Goal: Contribute content

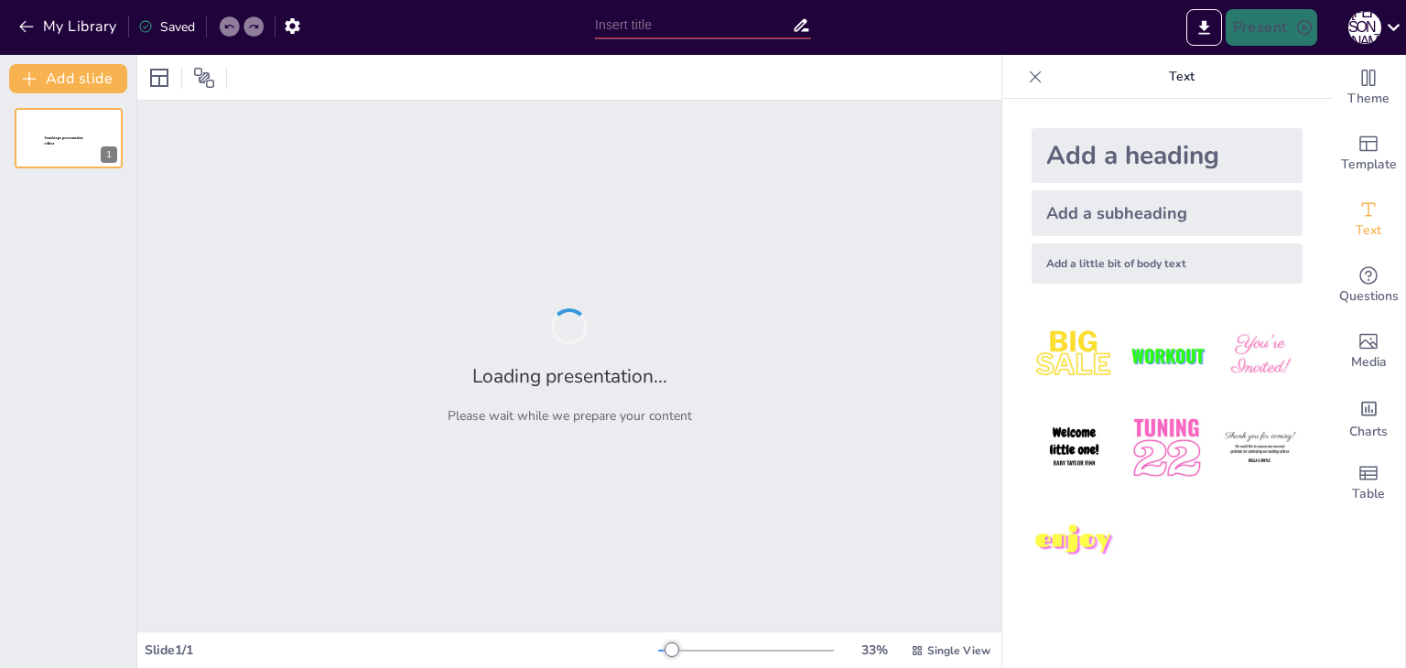
type input "Соціологія ХХ століття: Концепції та вплив [PERSON_NAME] і [PERSON_NAME]"
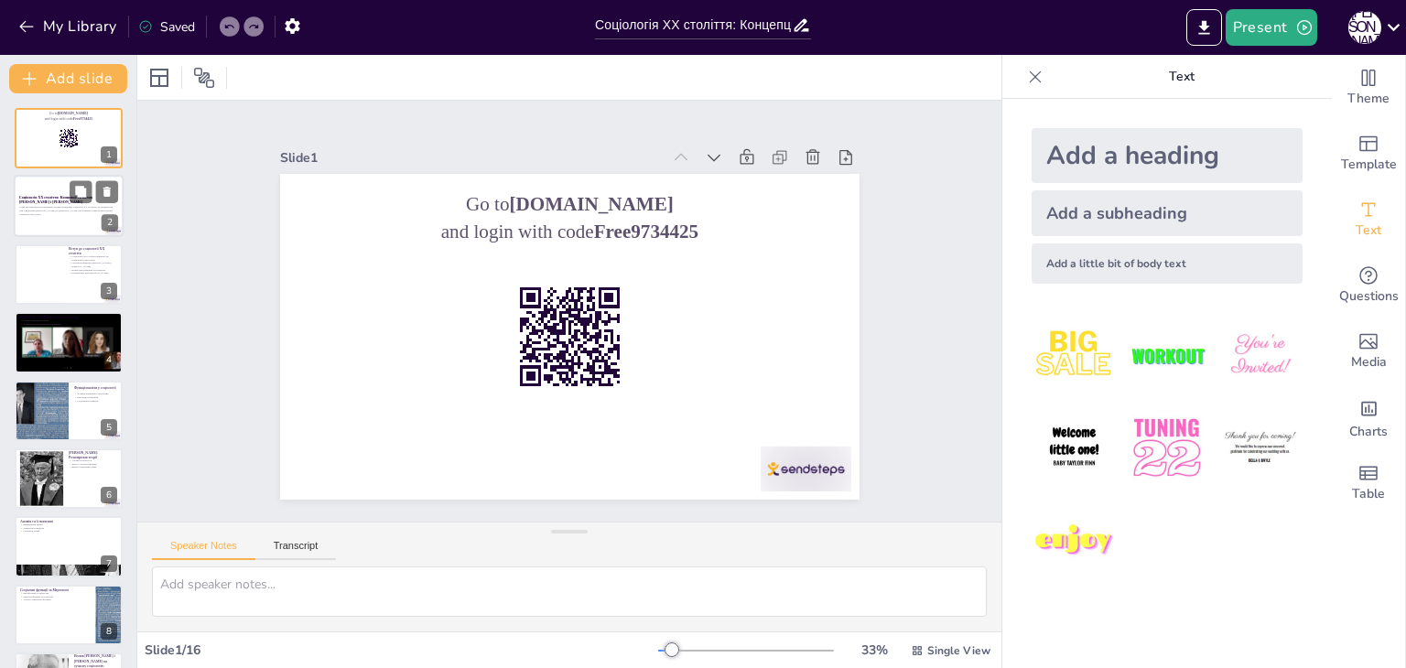
click at [61, 202] on p "Соціологія ХХ століття: Концепції та вплив [PERSON_NAME] і [PERSON_NAME]" at bounding box center [68, 200] width 99 height 10
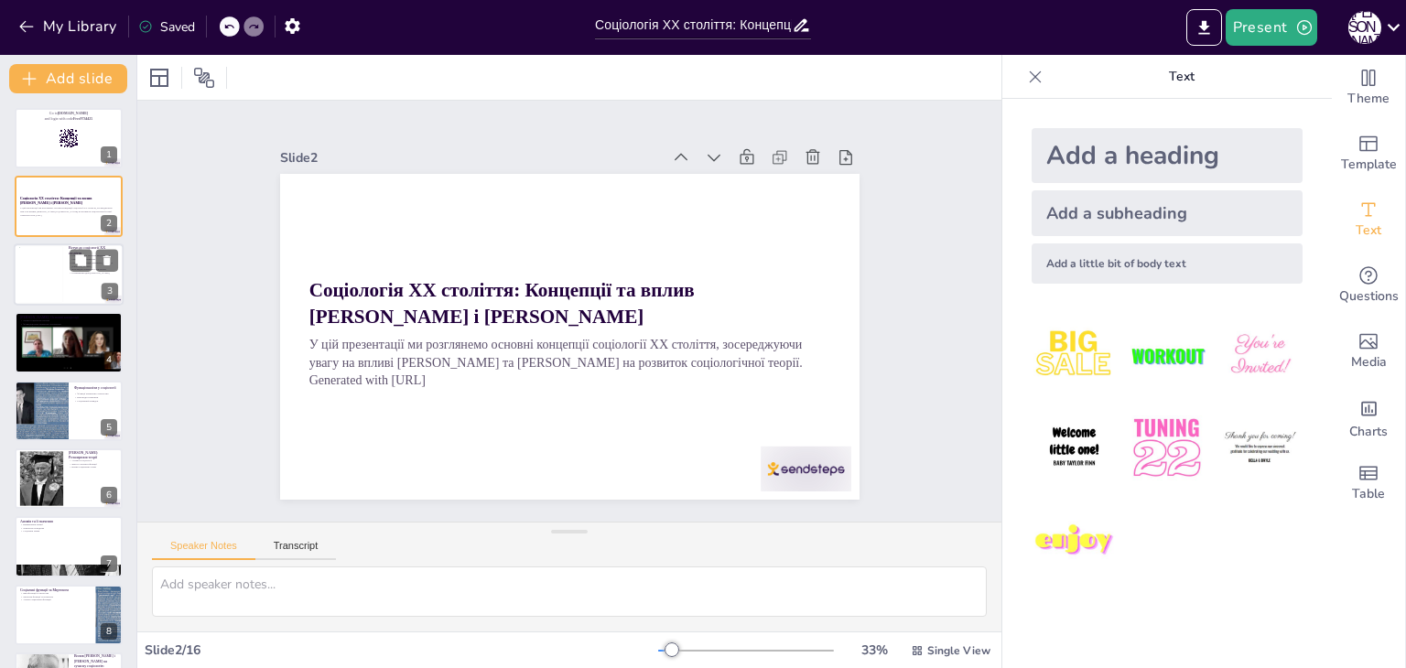
click at [57, 268] on div at bounding box center [41, 274] width 44 height 56
checkbox input "true"
type textarea "Loremipsum DO sitametc adipi elitsedd eiusmodtemp, in utlaboree doloremag aliqu…"
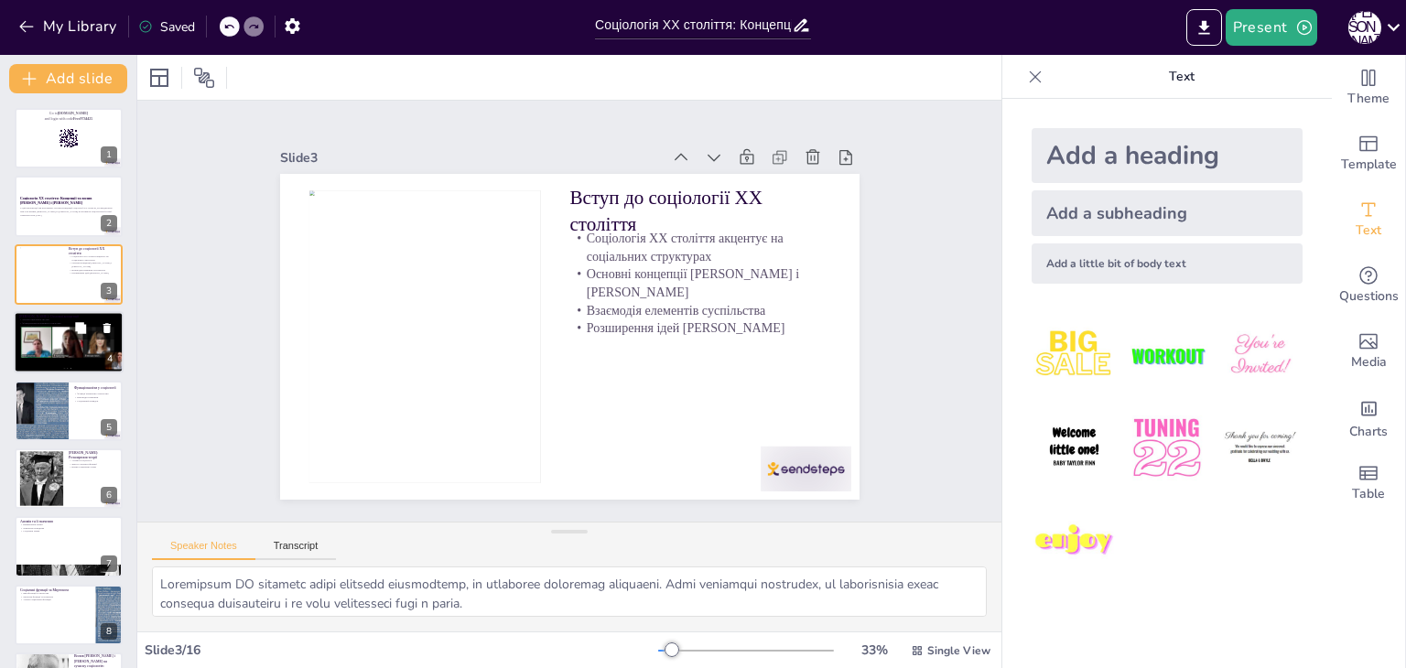
click at [59, 358] on div at bounding box center [68, 342] width 137 height 62
checkbox input "true"
type textarea "Теорія соціальних систем Парсонса є основоположною для розуміння того, як різні…"
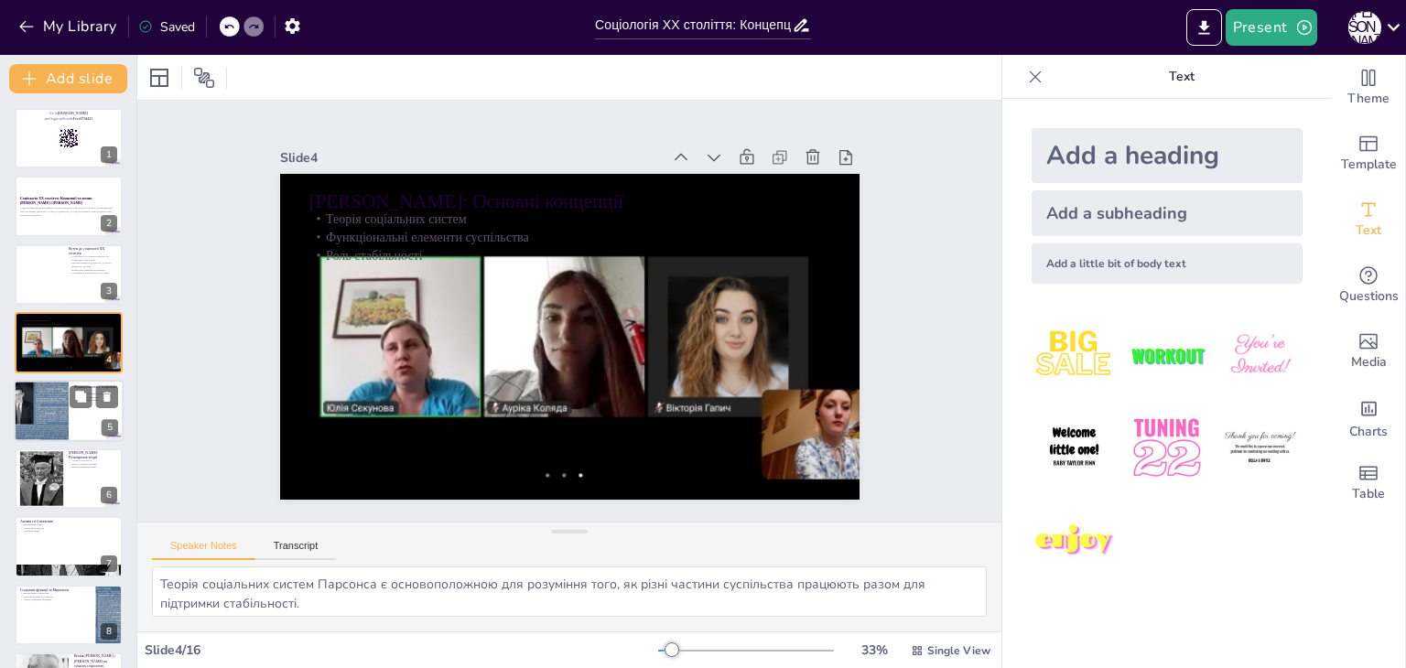
click at [57, 404] on div at bounding box center [41, 411] width 82 height 62
checkbox input "true"
type textarea "Кожен елемент суспільства має свою функцію, що робить його важливим для загальн…"
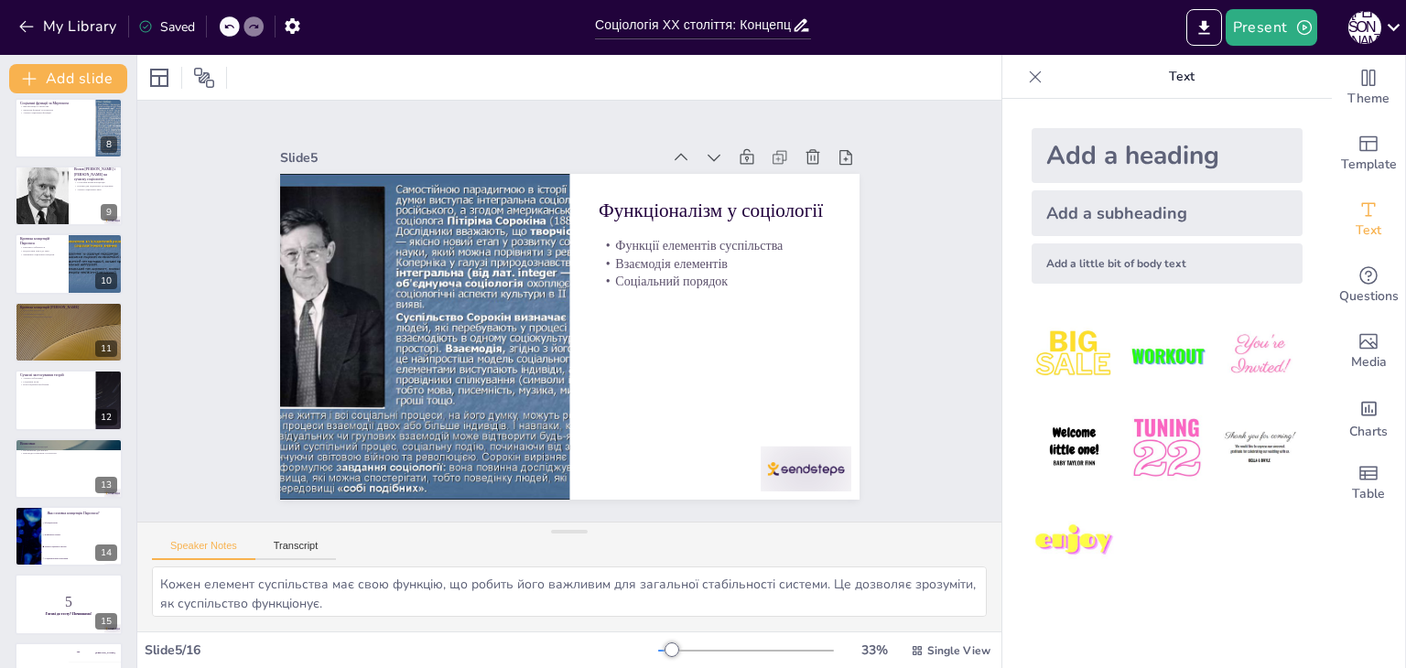
scroll to position [536, 0]
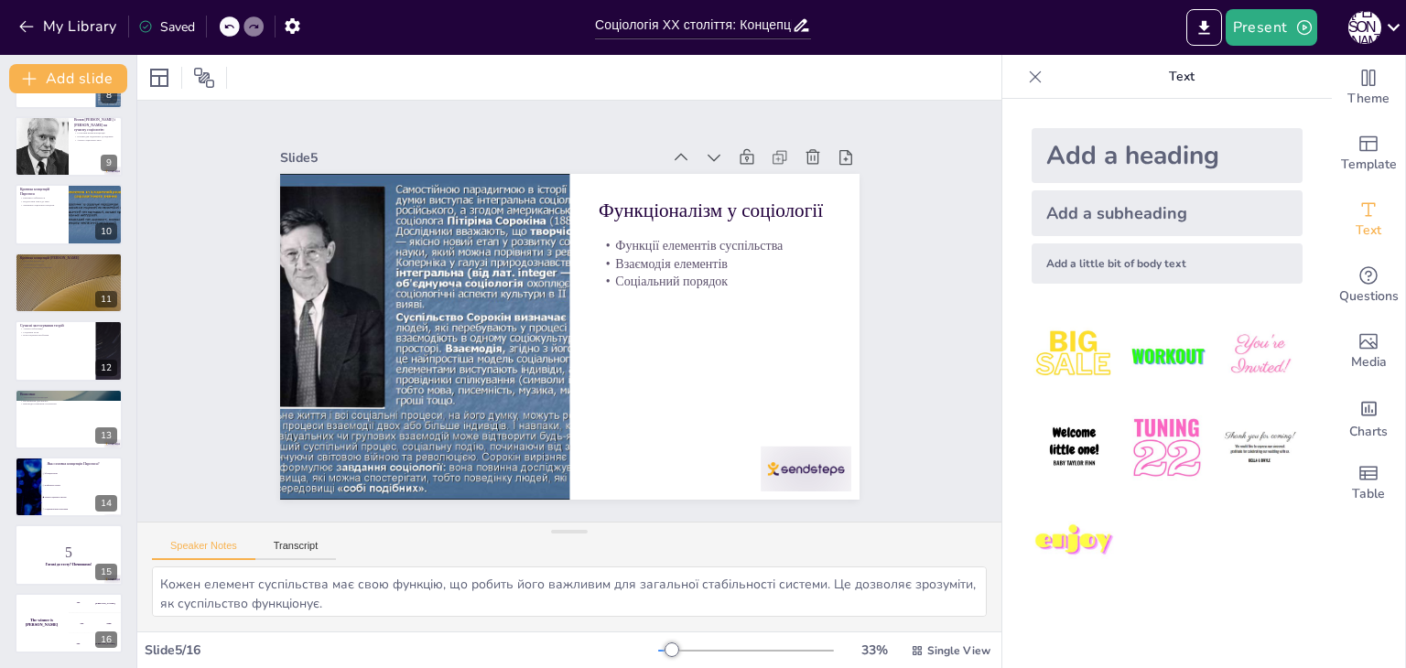
checkbox input "true"
